Goal: Find specific page/section

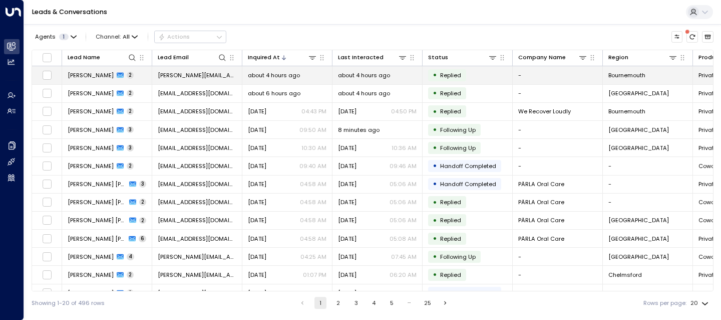
click at [77, 73] on span "[PERSON_NAME]" at bounding box center [91, 75] width 46 height 8
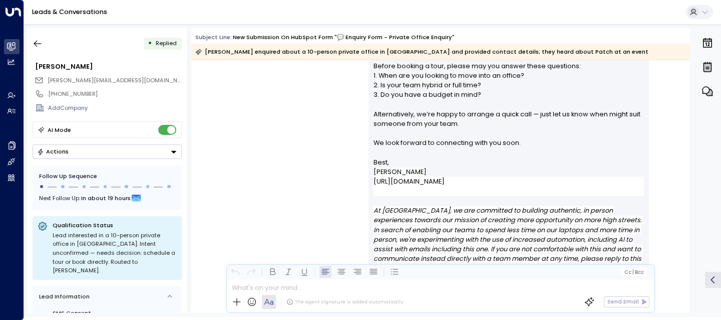
scroll to position [723, 0]
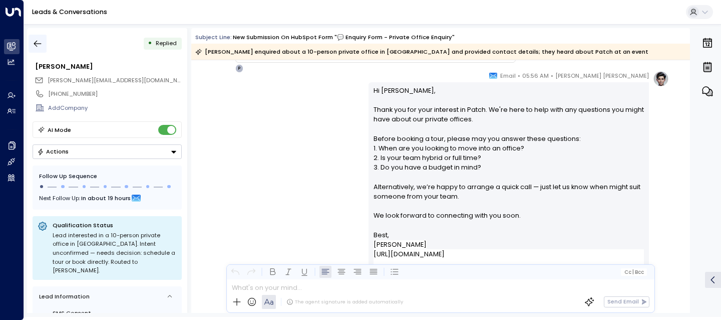
click at [38, 41] on icon "button" at bounding box center [38, 44] width 10 height 10
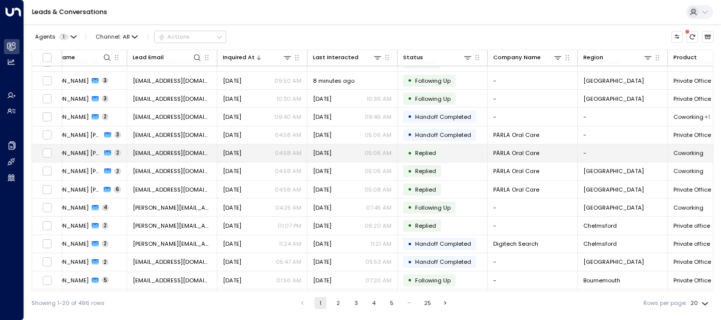
scroll to position [141, 25]
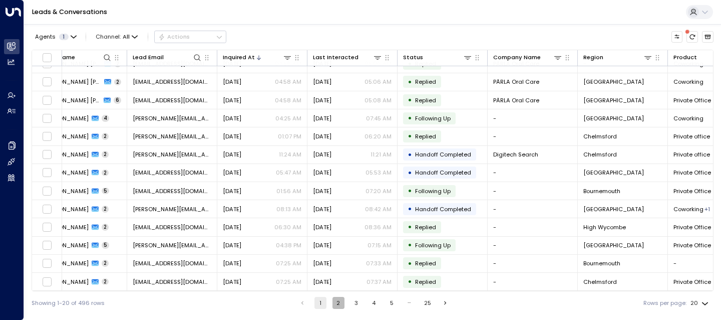
click at [335, 307] on button "2" at bounding box center [339, 303] width 12 height 12
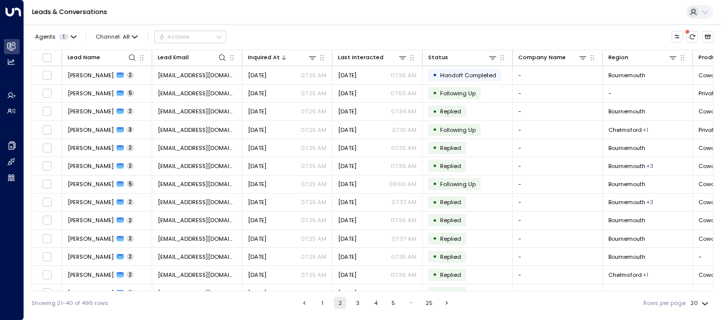
click at [323, 303] on button "1" at bounding box center [323, 303] width 12 height 12
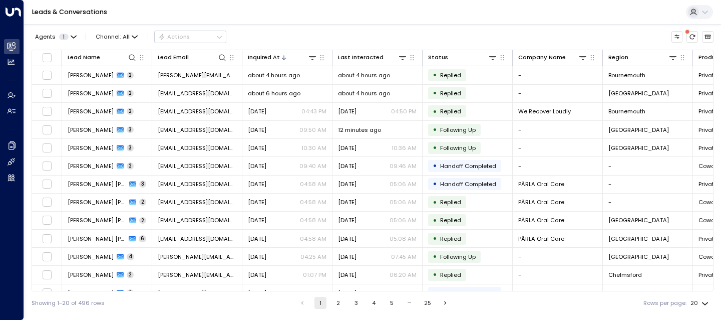
click at [334, 306] on button "2" at bounding box center [339, 303] width 12 height 12
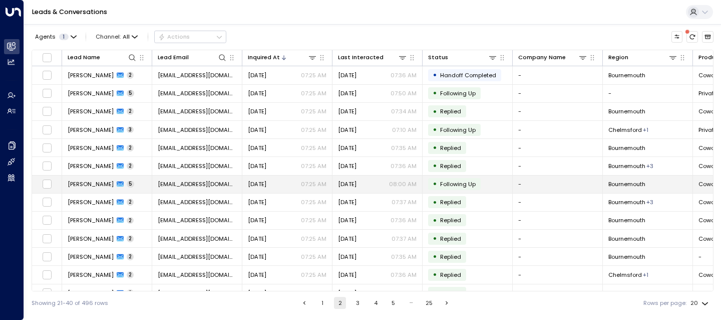
scroll to position [141, 0]
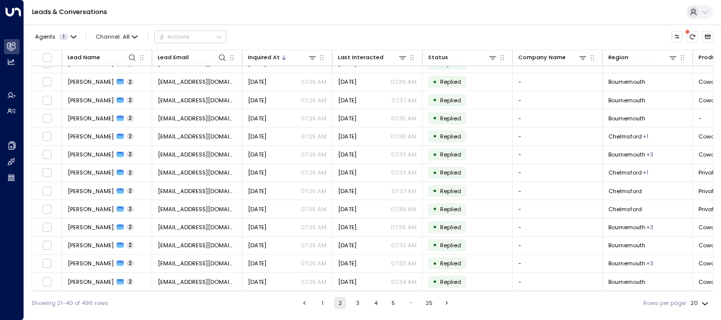
click at [357, 297] on button "3" at bounding box center [358, 303] width 12 height 12
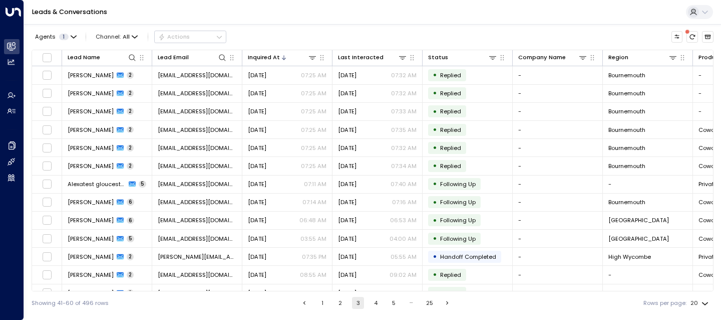
scroll to position [141, 0]
